Goal: Transaction & Acquisition: Purchase product/service

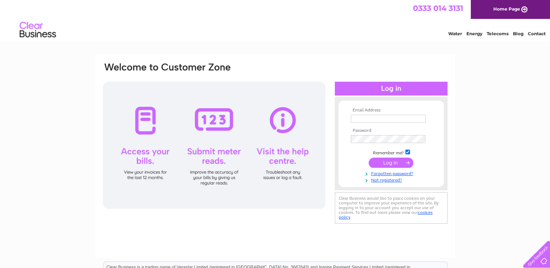
type input "[PERSON_NAME][EMAIL_ADDRESS][DOMAIN_NAME]"
click at [384, 163] on input "submit" at bounding box center [390, 163] width 45 height 10
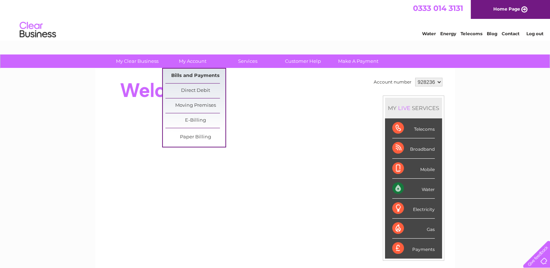
click at [189, 76] on link "Bills and Payments" at bounding box center [195, 76] width 60 height 15
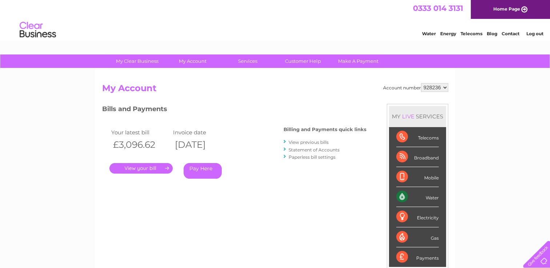
click at [139, 168] on link "." at bounding box center [140, 168] width 63 height 11
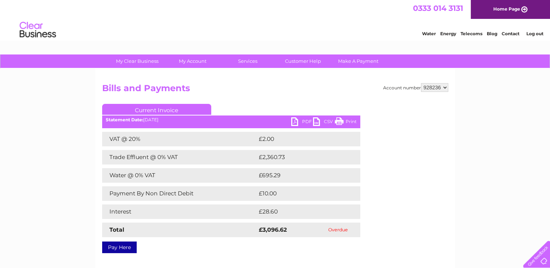
click at [300, 120] on link "PDF" at bounding box center [302, 122] width 22 height 11
click at [180, 26] on div "Water Energy Telecoms Blog Contact Log out" at bounding box center [275, 31] width 550 height 24
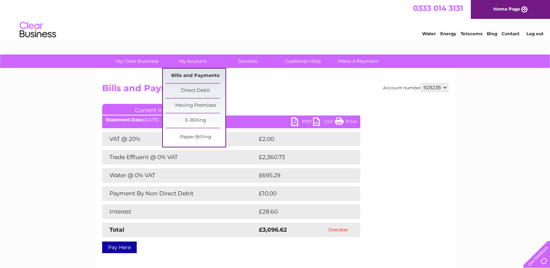
click at [191, 76] on link "Bills and Payments" at bounding box center [195, 76] width 60 height 15
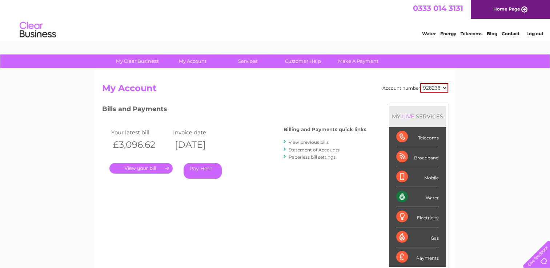
click at [202, 167] on link "Pay Here" at bounding box center [202, 171] width 38 height 16
